Goal: Task Accomplishment & Management: Complete application form

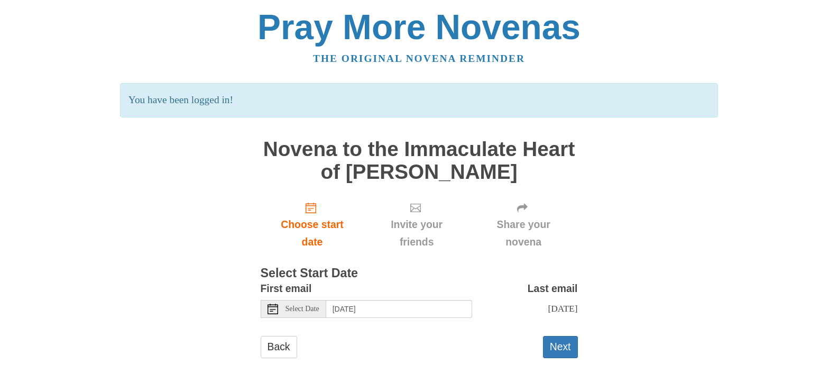
scroll to position [97, 0]
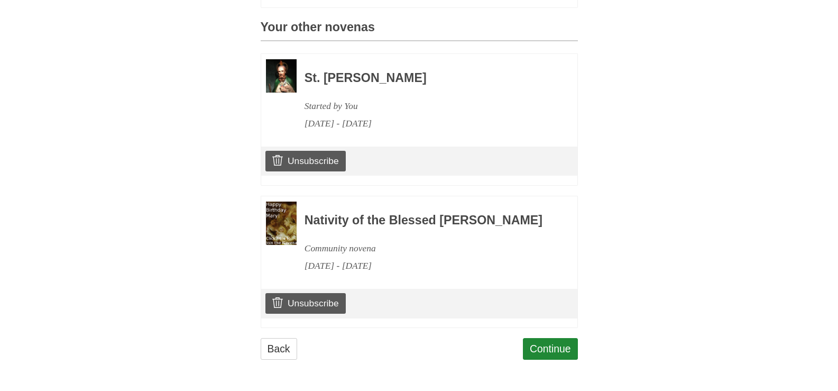
scroll to position [756, 0]
click at [562, 338] on link "Continue" at bounding box center [550, 349] width 55 height 22
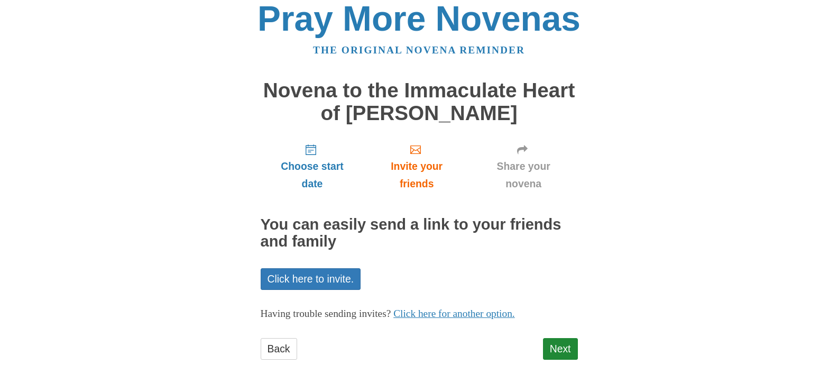
scroll to position [123, 0]
click at [561, 338] on link "Next" at bounding box center [560, 349] width 35 height 22
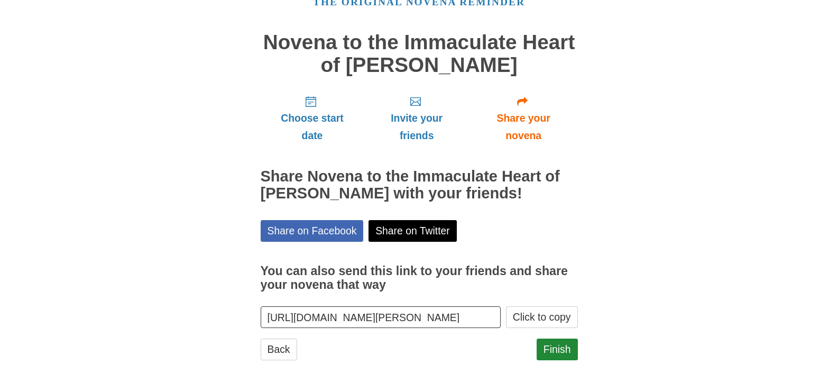
scroll to position [160, 0]
click at [561, 338] on link "Finish" at bounding box center [557, 349] width 41 height 22
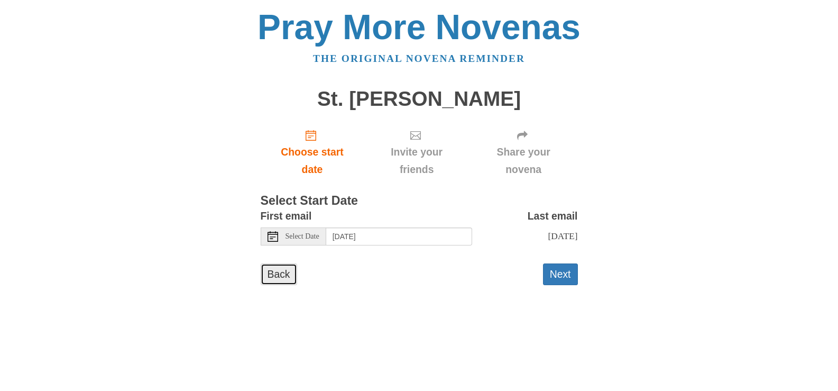
click at [284, 285] on link "Back" at bounding box center [279, 274] width 36 height 22
click at [557, 285] on button "Next" at bounding box center [560, 274] width 35 height 22
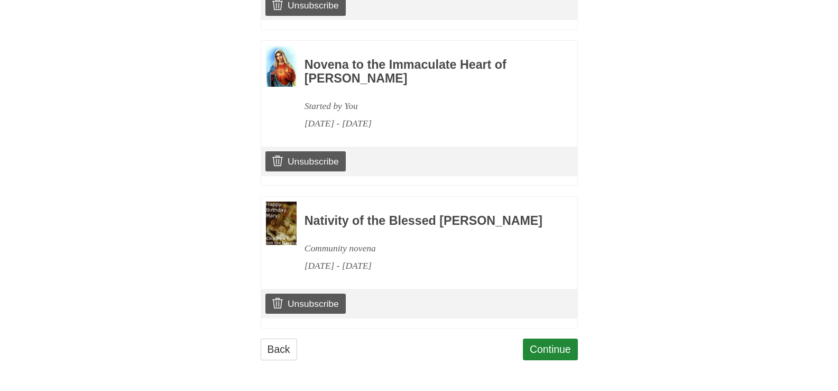
scroll to position [846, 0]
click at [297, 313] on link "Unsubscribe" at bounding box center [305, 303] width 80 height 20
click at [553, 341] on link "Continue" at bounding box center [550, 349] width 55 height 22
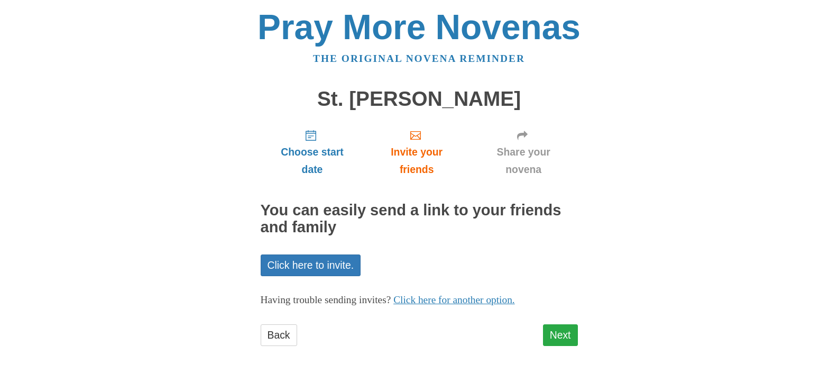
scroll to position [95, 0]
click at [558, 335] on link "Next" at bounding box center [560, 335] width 35 height 22
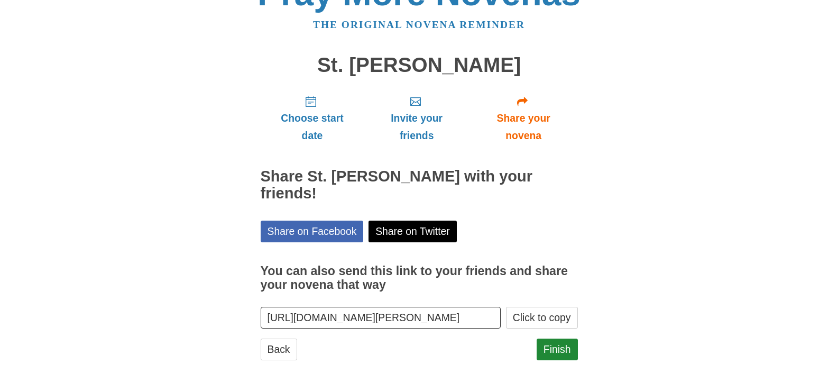
scroll to position [131, 0]
click at [561, 338] on link "Finish" at bounding box center [557, 349] width 41 height 22
